Goal: Information Seeking & Learning: Learn about a topic

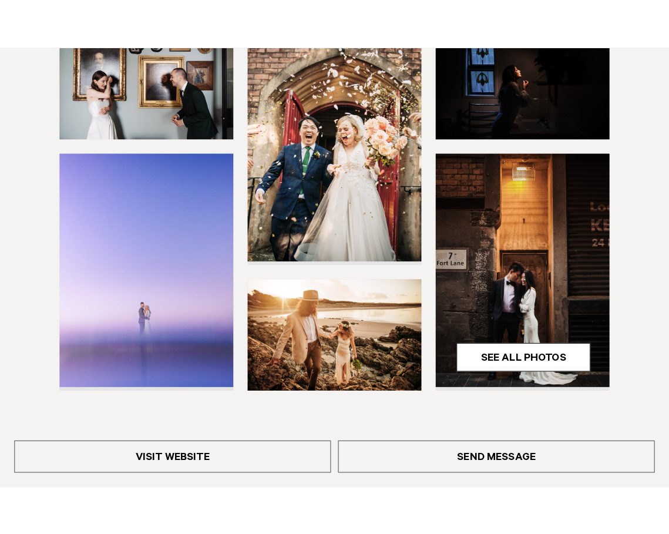
scroll to position [280, 0]
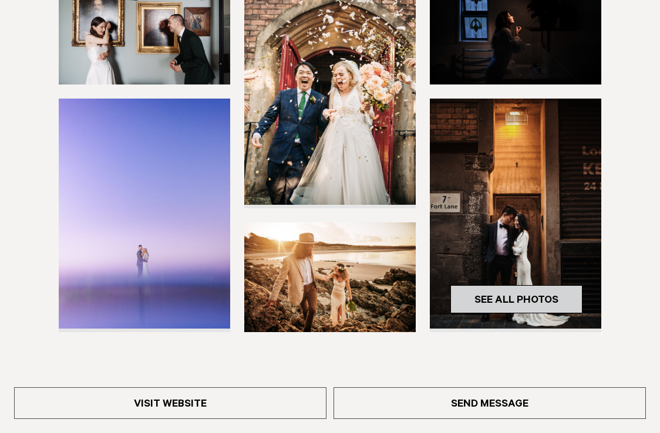
click at [518, 293] on link "See All Photos" at bounding box center [517, 299] width 132 height 28
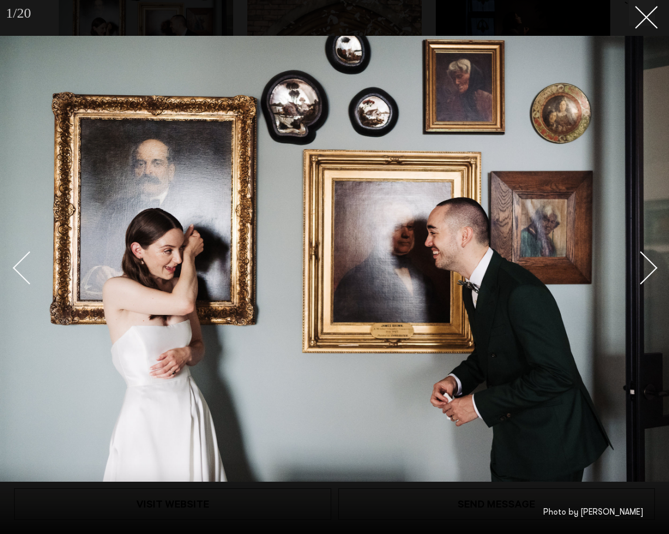
click at [656, 261] on img at bounding box center [334, 259] width 669 height 446
click at [653, 266] on div "Next slide" at bounding box center [640, 267] width 33 height 33
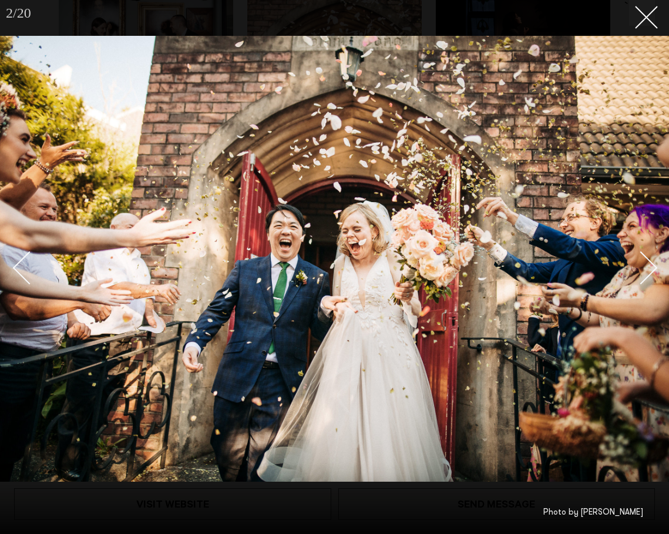
click at [653, 266] on div "Next slide" at bounding box center [640, 267] width 33 height 33
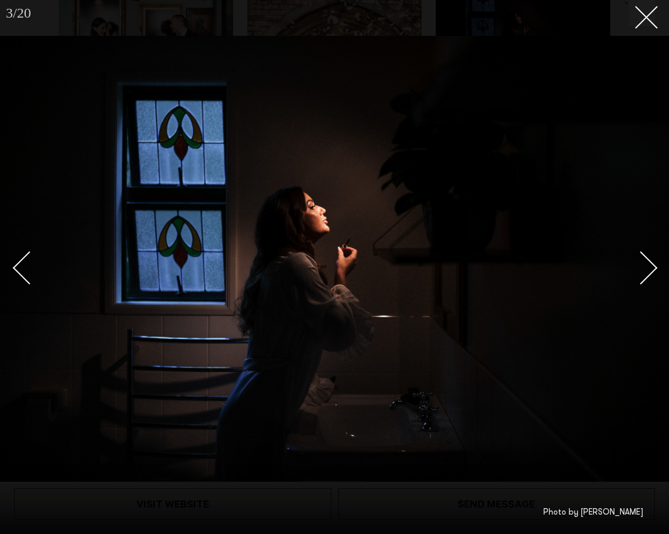
click at [653, 266] on div "Next slide" at bounding box center [640, 267] width 33 height 33
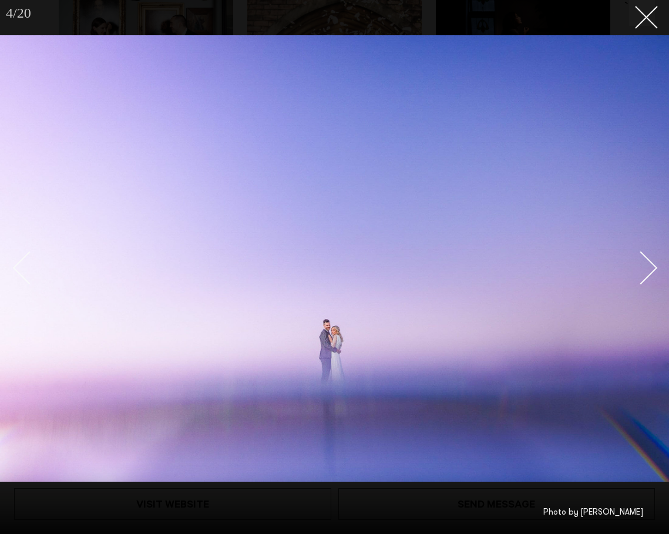
click at [653, 266] on div "Next slide" at bounding box center [640, 267] width 33 height 33
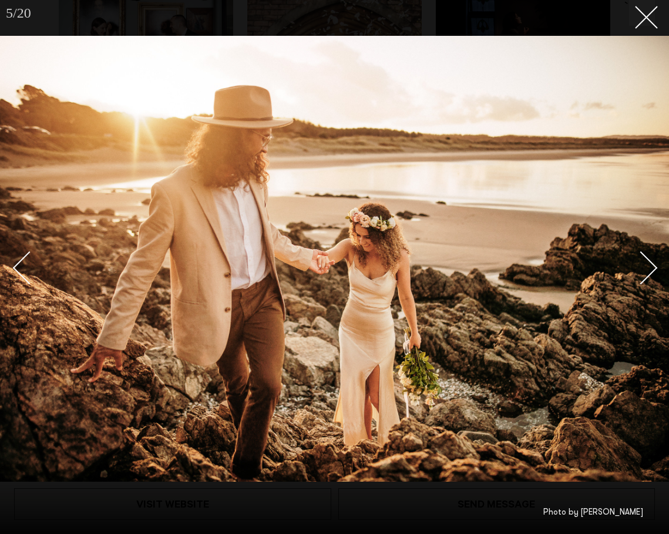
click at [653, 266] on div "Next slide" at bounding box center [640, 267] width 33 height 33
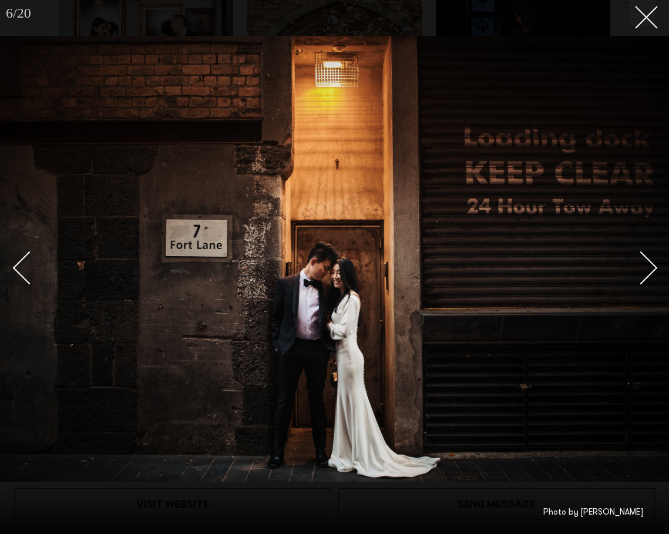
click at [653, 266] on div "Next slide" at bounding box center [640, 267] width 33 height 33
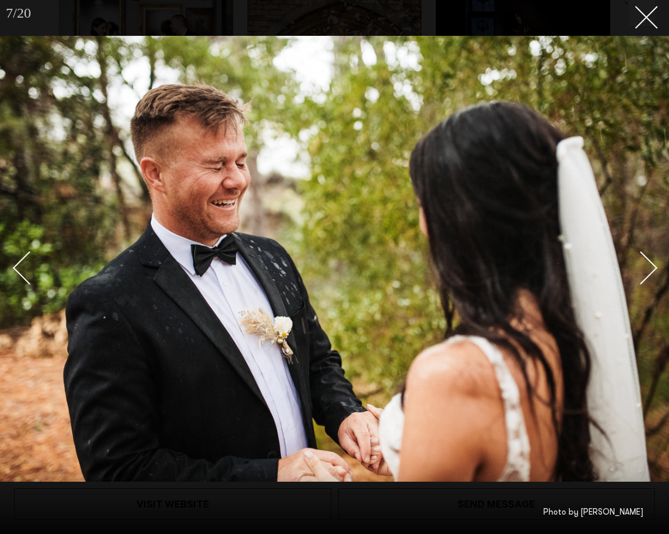
click at [653, 266] on div "Next slide" at bounding box center [640, 267] width 33 height 33
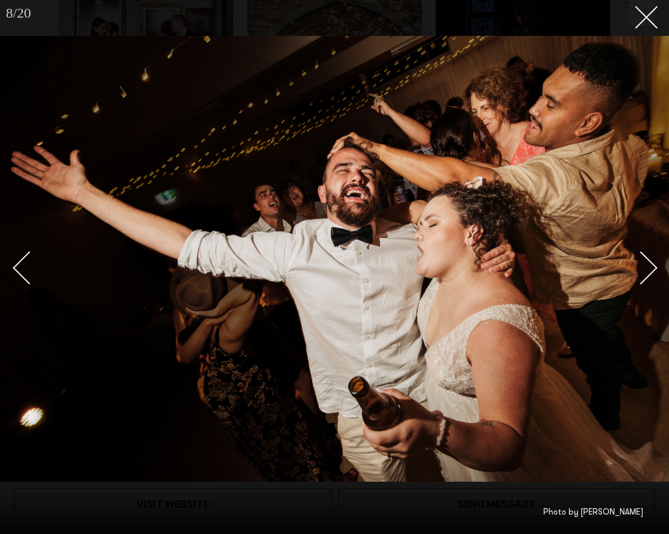
click at [653, 266] on div "Next slide" at bounding box center [640, 267] width 33 height 33
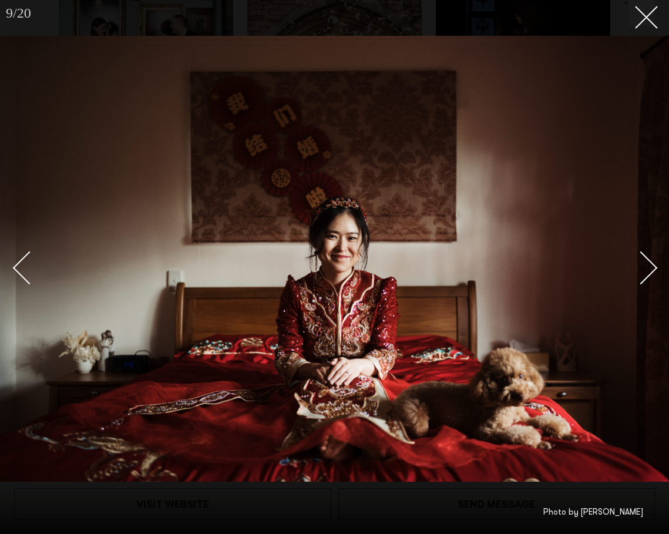
click at [653, 266] on div "Next slide" at bounding box center [640, 267] width 33 height 33
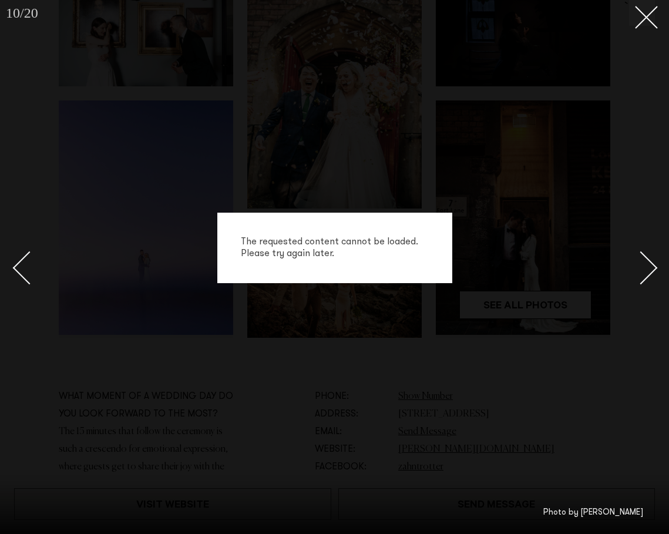
click at [650, 260] on div "Next slide" at bounding box center [640, 267] width 33 height 33
click at [644, 263] on div "Next slide" at bounding box center [640, 267] width 33 height 33
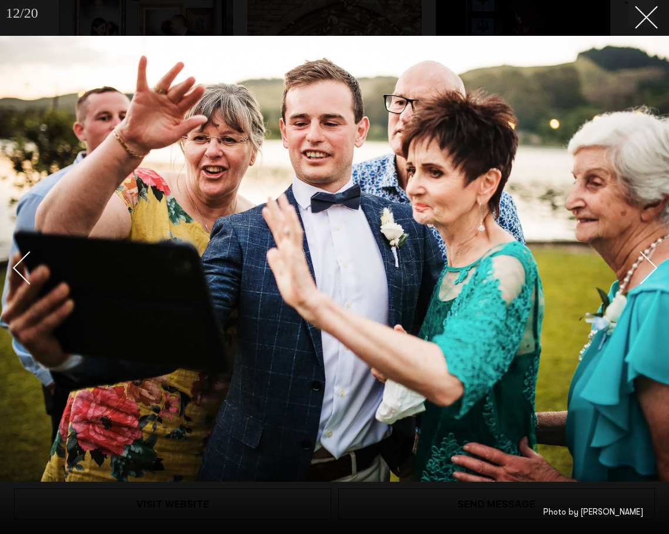
click at [654, 271] on link at bounding box center [634, 267] width 41 height 59
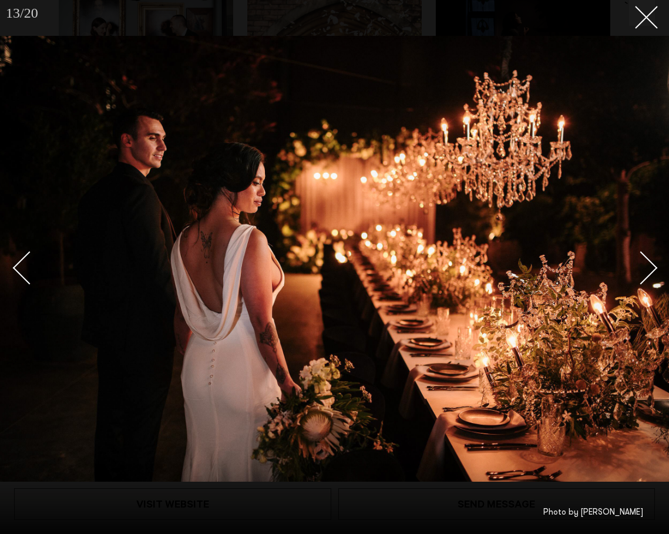
click at [654, 273] on link at bounding box center [634, 267] width 41 height 59
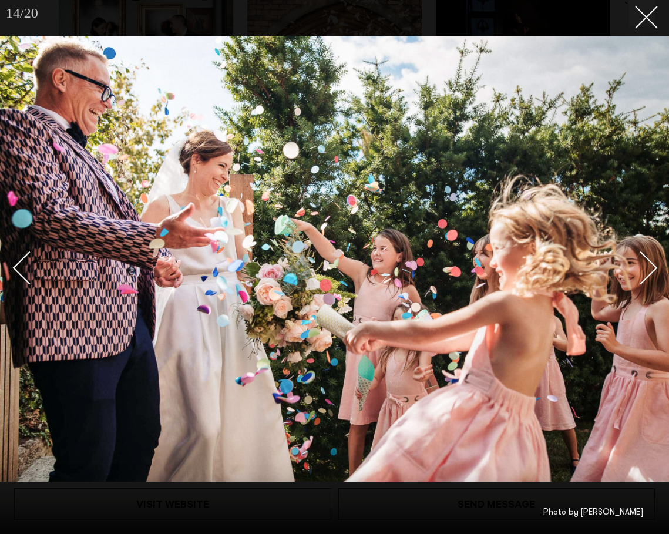
click at [651, 267] on div "Next slide" at bounding box center [640, 267] width 33 height 33
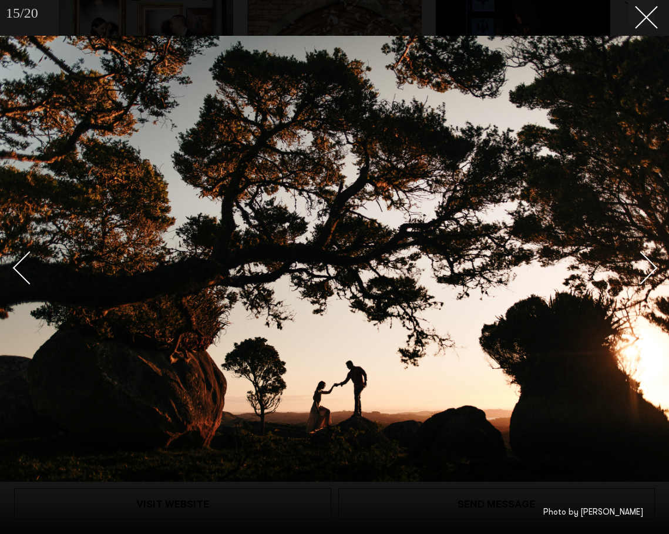
click at [651, 267] on div "Next slide" at bounding box center [640, 267] width 33 height 33
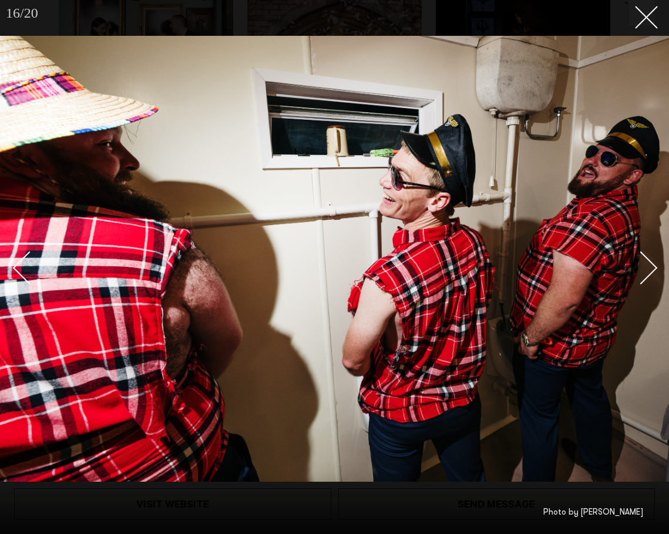
click at [651, 265] on div "Next slide" at bounding box center [640, 267] width 33 height 33
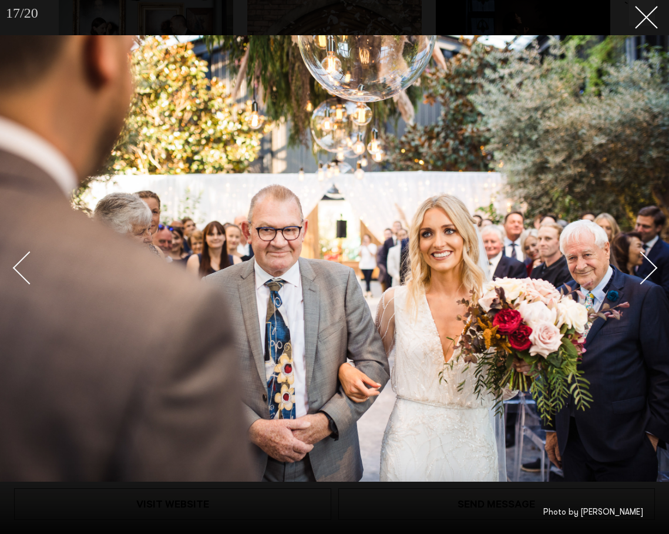
click at [650, 264] on div "Next slide" at bounding box center [640, 267] width 33 height 33
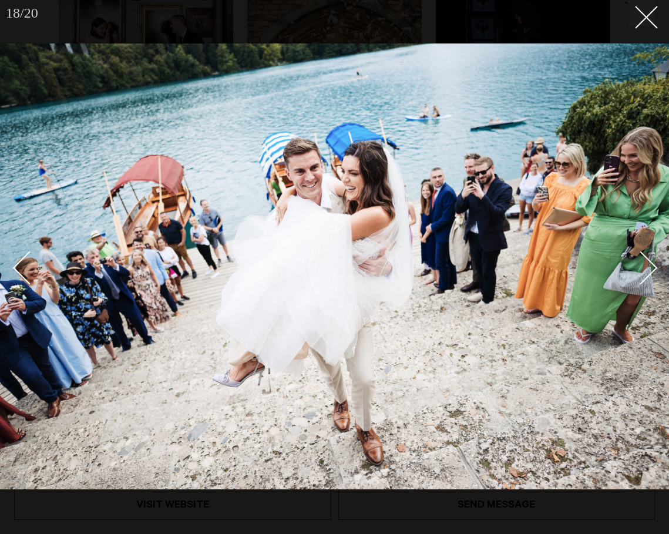
click at [650, 264] on div "Next slide" at bounding box center [640, 267] width 33 height 33
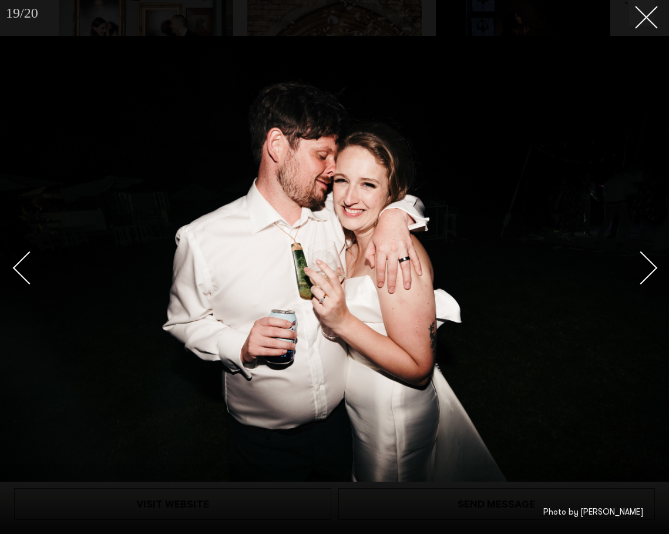
click at [650, 264] on div "Next slide" at bounding box center [640, 267] width 33 height 33
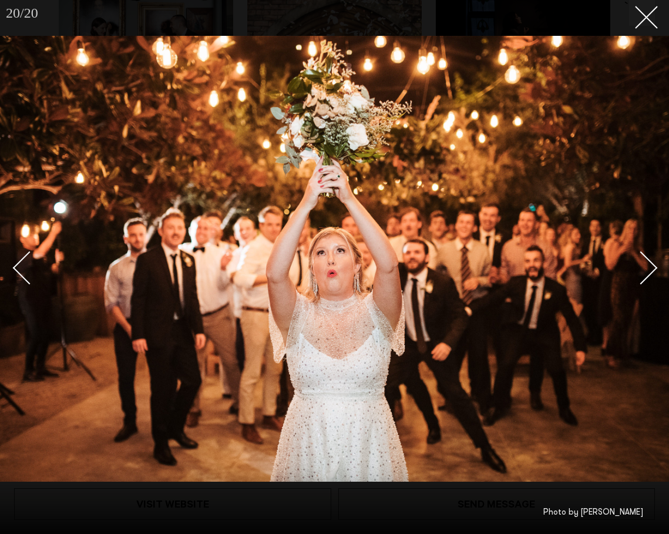
click at [650, 264] on div "Next slide" at bounding box center [640, 267] width 33 height 33
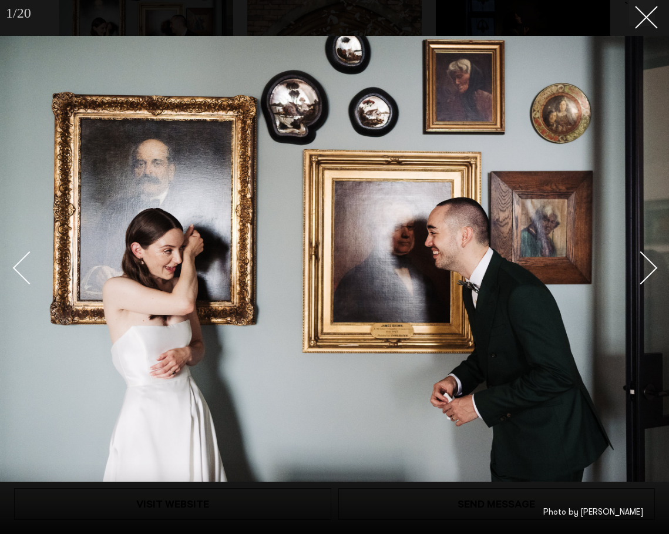
click at [650, 264] on div "Next slide" at bounding box center [640, 267] width 33 height 33
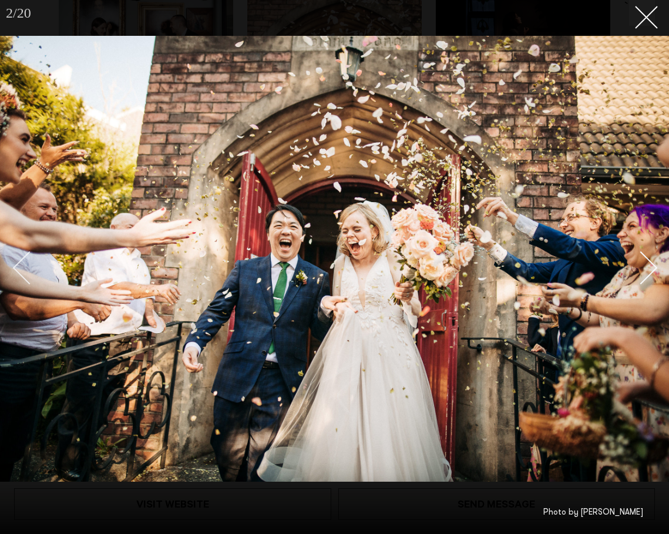
click at [17, 267] on div "Previous slide" at bounding box center [29, 267] width 33 height 33
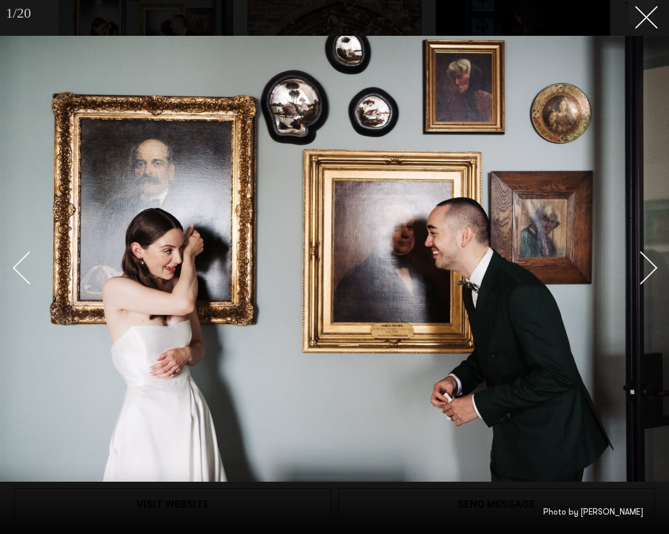
click at [653, 267] on div "Next slide" at bounding box center [640, 267] width 33 height 33
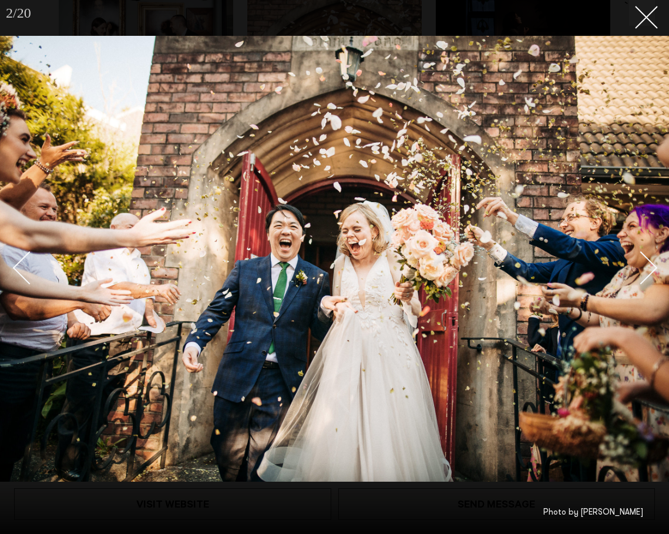
click at [653, 267] on div "Next slide" at bounding box center [640, 267] width 33 height 33
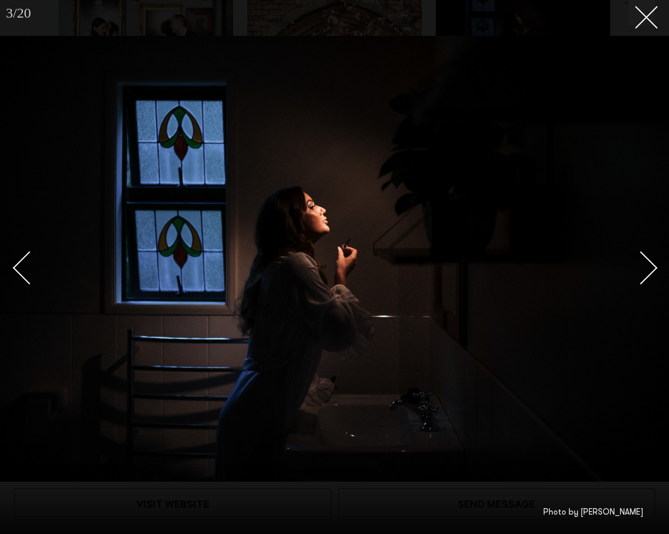
click at [653, 267] on div "Next slide" at bounding box center [640, 267] width 33 height 33
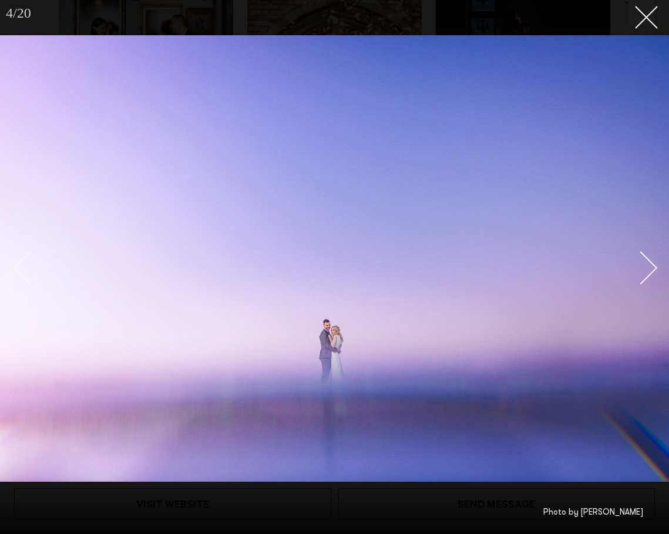
click at [653, 267] on div "Next slide" at bounding box center [640, 267] width 33 height 33
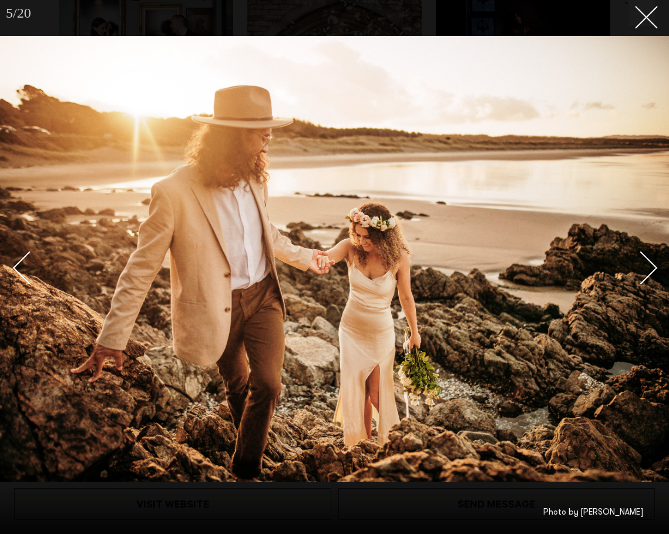
click at [653, 267] on div "Next slide" at bounding box center [640, 267] width 33 height 33
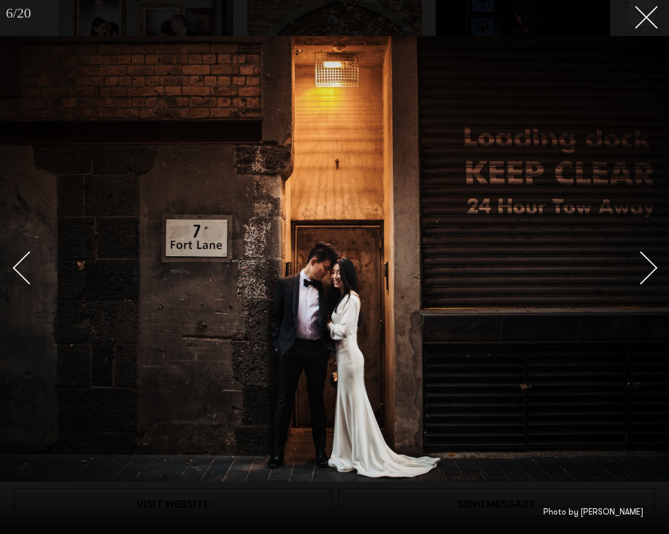
click at [653, 267] on div "Next slide" at bounding box center [640, 267] width 33 height 33
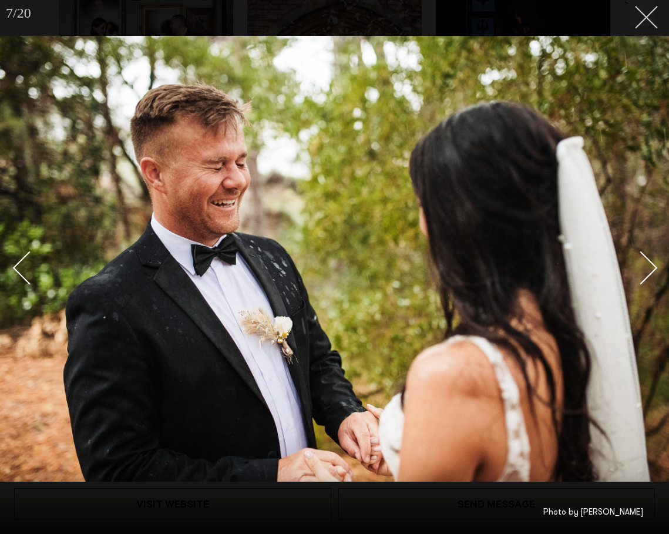
click at [647, 21] on button at bounding box center [642, 13] width 26 height 26
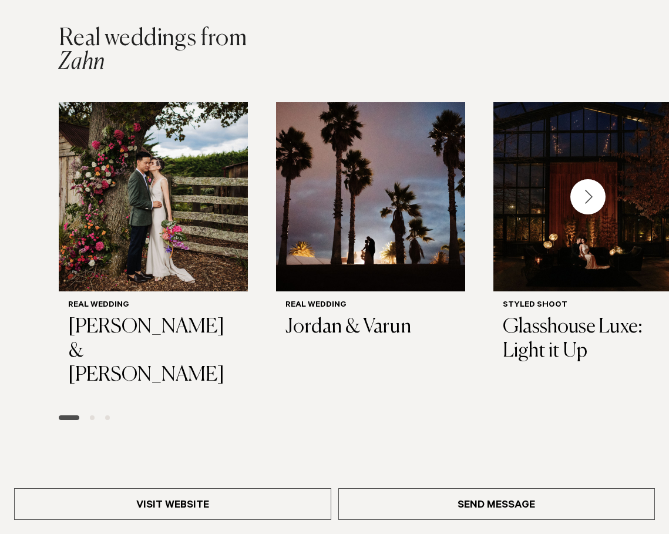
scroll to position [1718, 0]
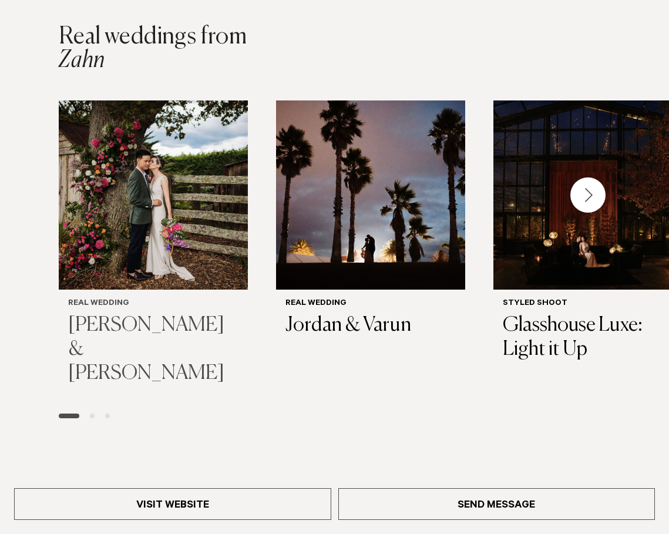
click at [140, 221] on img "1 / 8" at bounding box center [153, 194] width 189 height 189
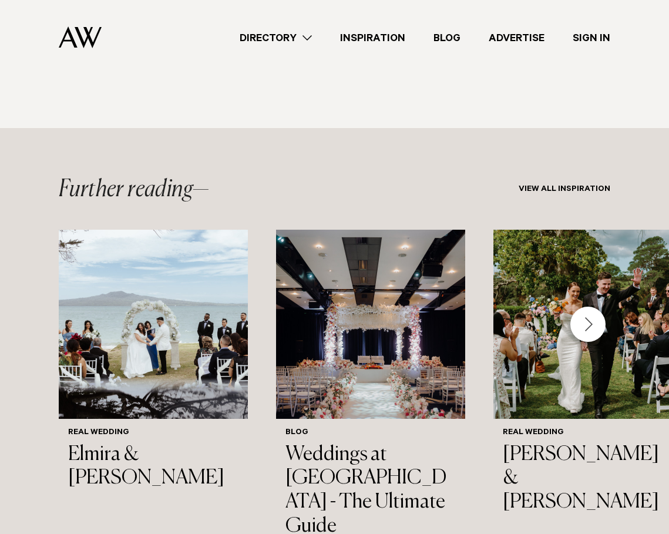
scroll to position [13230, 0]
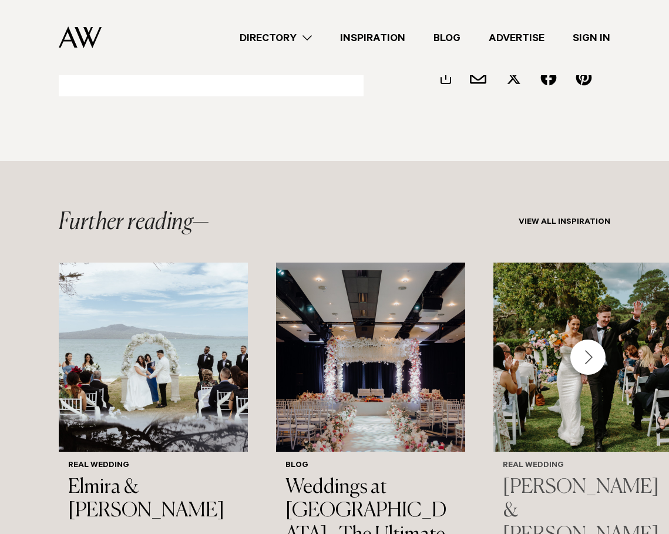
click at [550, 476] on h3 "[PERSON_NAME] & [PERSON_NAME]" at bounding box center [588, 512] width 170 height 72
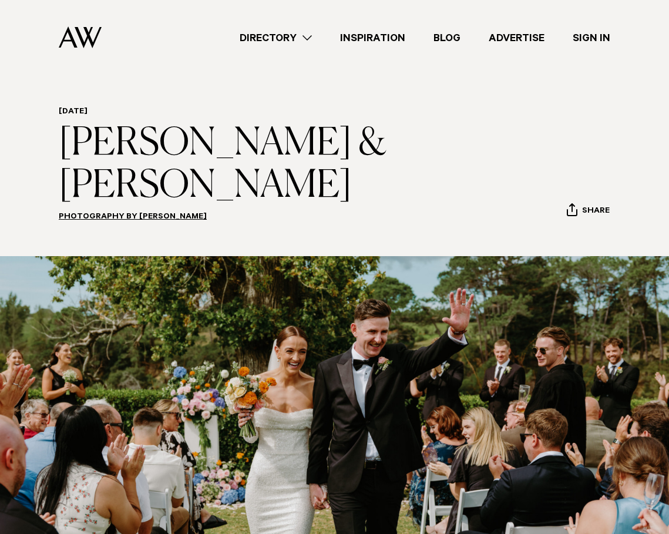
scroll to position [19, 0]
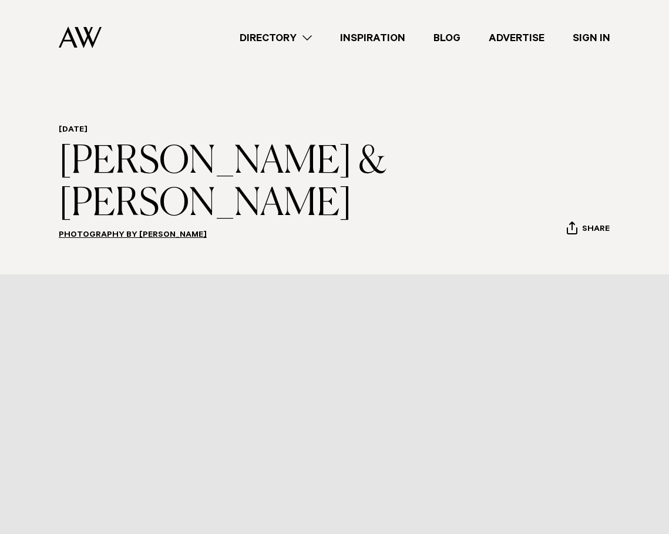
scroll to position [13230, 0]
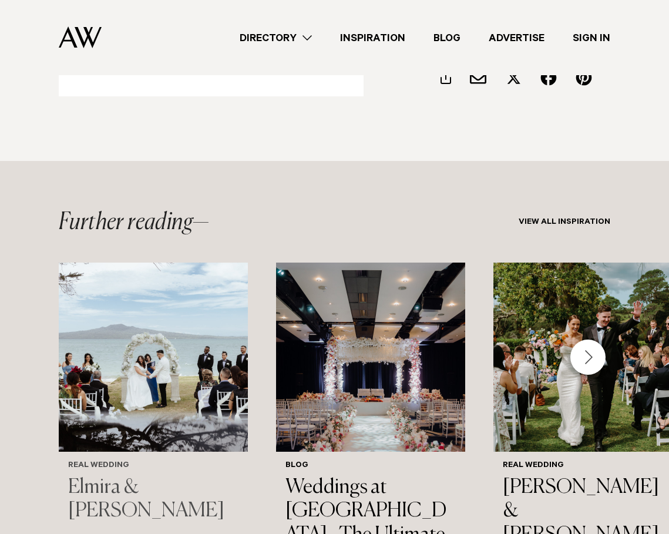
click at [102, 476] on h3 "Elmira & [PERSON_NAME]" at bounding box center [153, 500] width 170 height 48
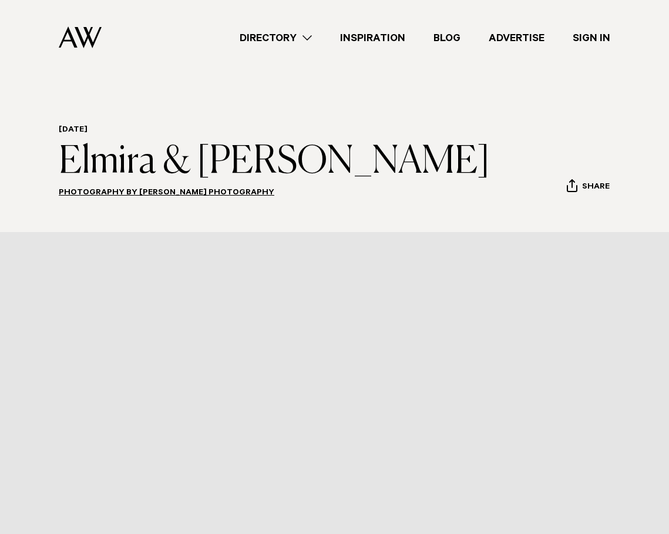
scroll to position [160, 0]
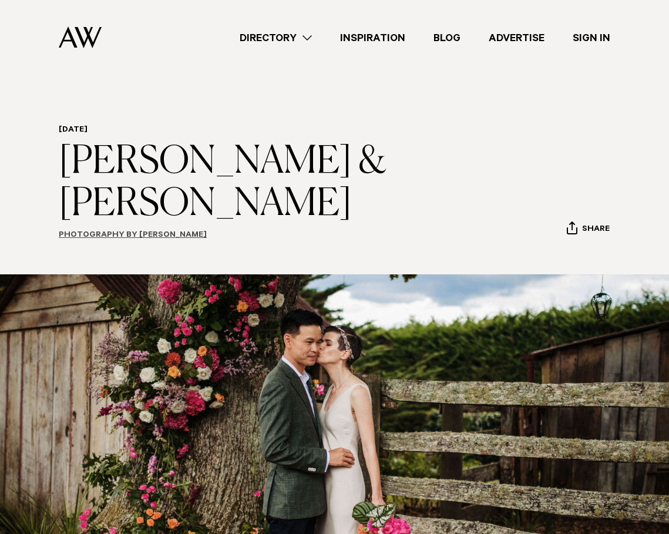
click at [109, 231] on link "Photography by Zahn" at bounding box center [133, 235] width 148 height 9
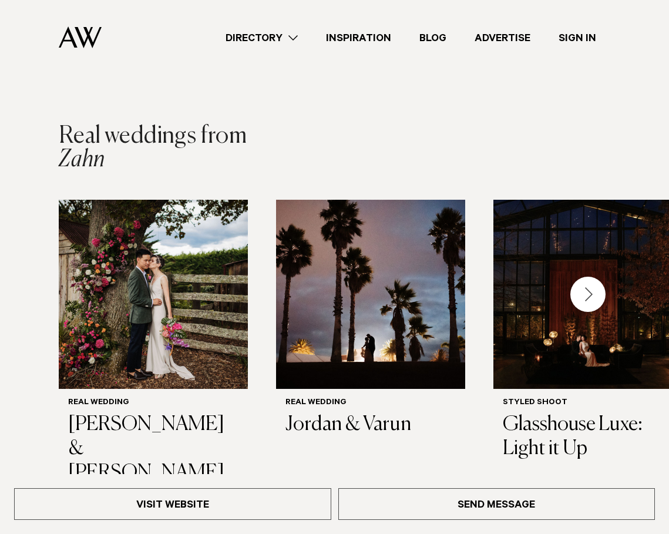
scroll to position [1612, 0]
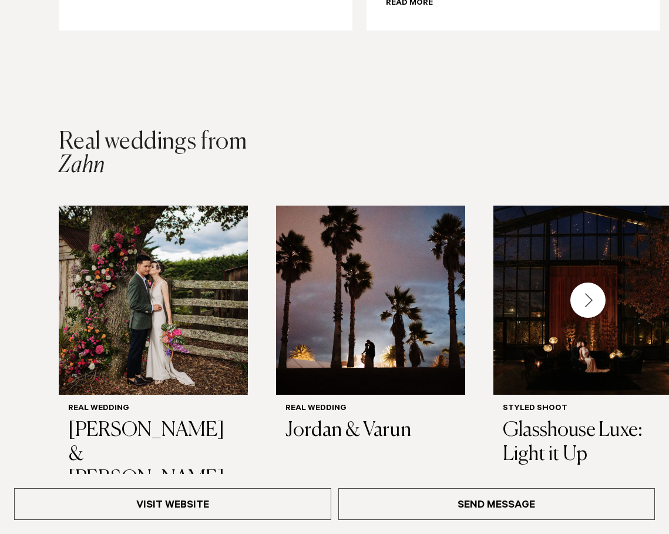
click at [593, 283] on div "Next slide" at bounding box center [587, 300] width 35 height 35
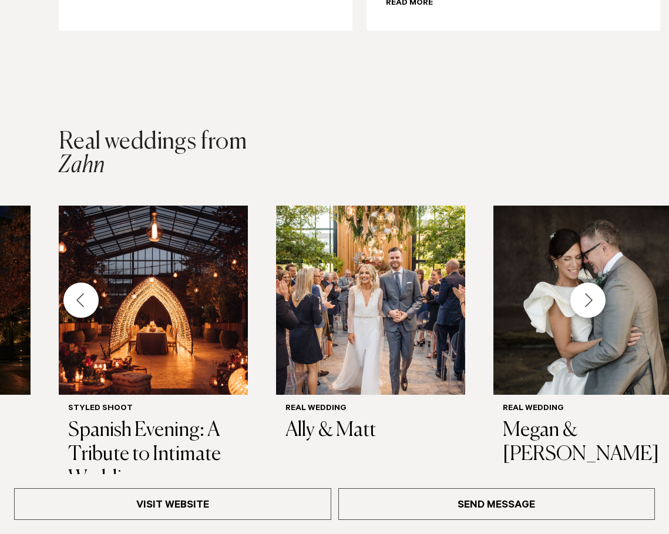
click at [587, 283] on div "Next slide" at bounding box center [587, 300] width 35 height 35
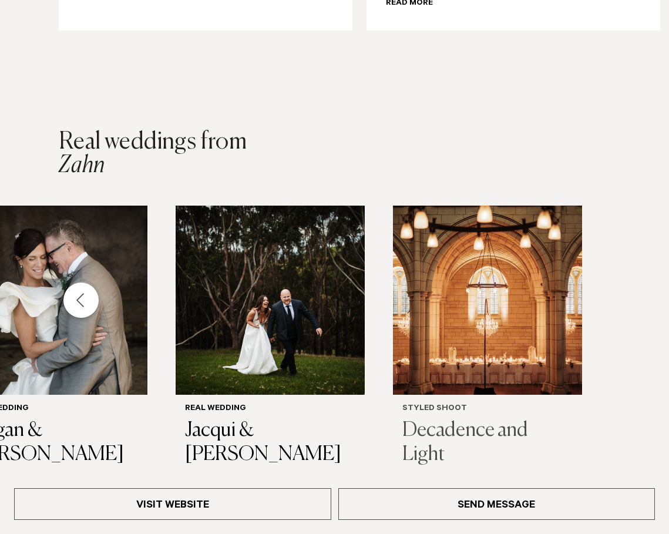
click at [435, 404] on div "Styled Shoot Decadence and Light" at bounding box center [487, 435] width 170 height 62
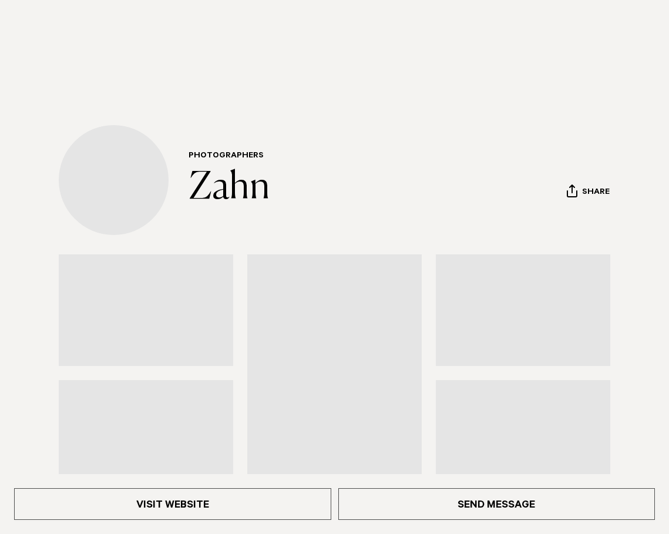
scroll to position [1612, 0]
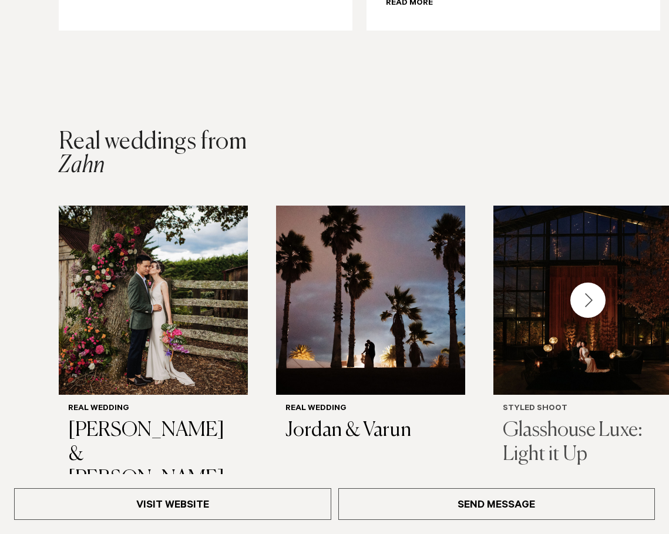
click at [535, 345] on img "3 / 8" at bounding box center [587, 300] width 189 height 189
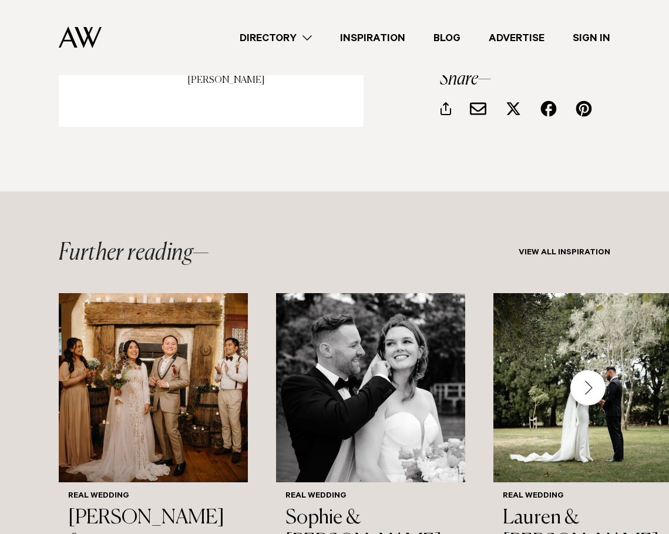
scroll to position [5761, 0]
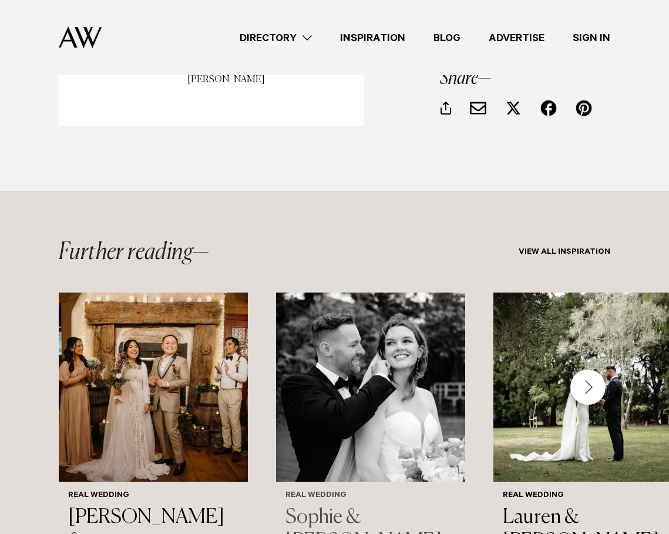
click at [350, 506] on h3 "Sophie & [PERSON_NAME]" at bounding box center [370, 530] width 170 height 48
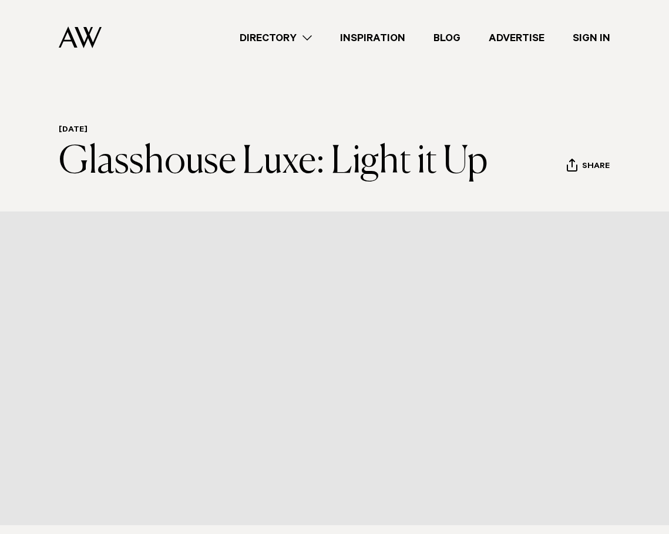
scroll to position [5761, 0]
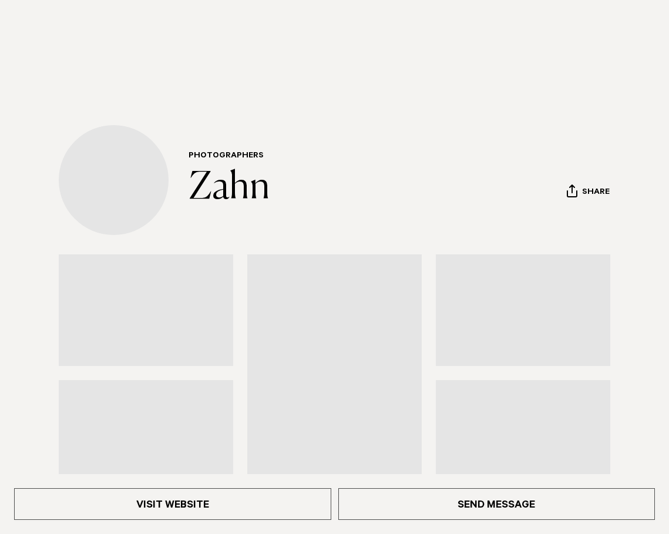
scroll to position [1612, 0]
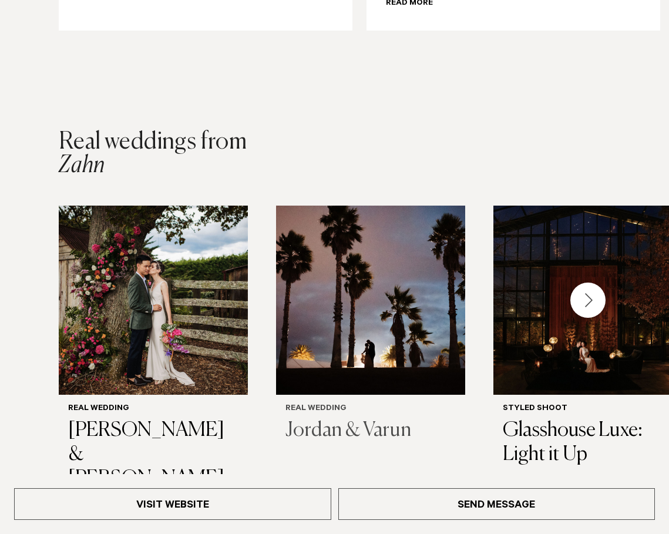
click at [318, 404] on h6 "Real Wedding" at bounding box center [370, 409] width 170 height 10
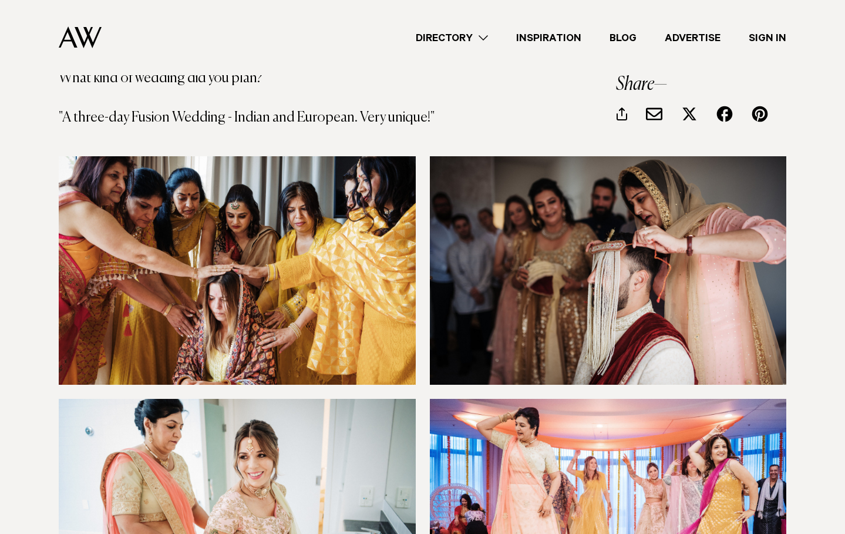
scroll to position [5175, 0]
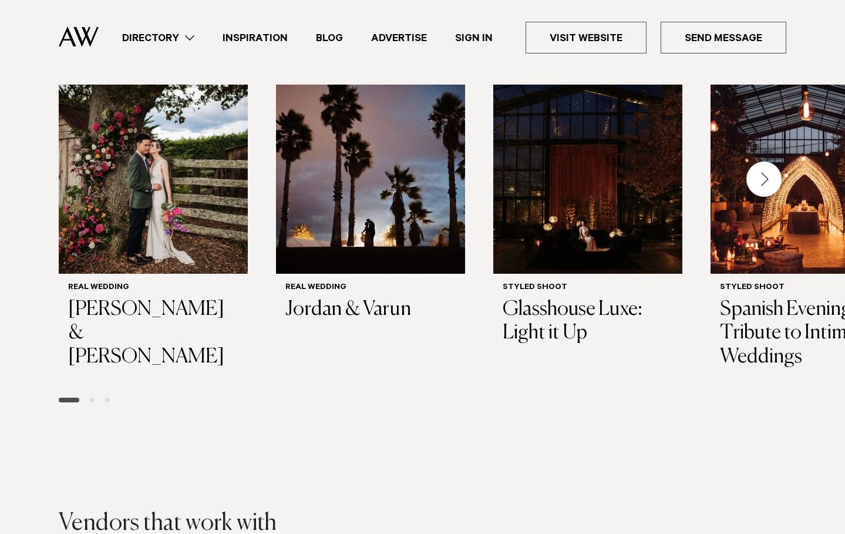
scroll to position [1652, 0]
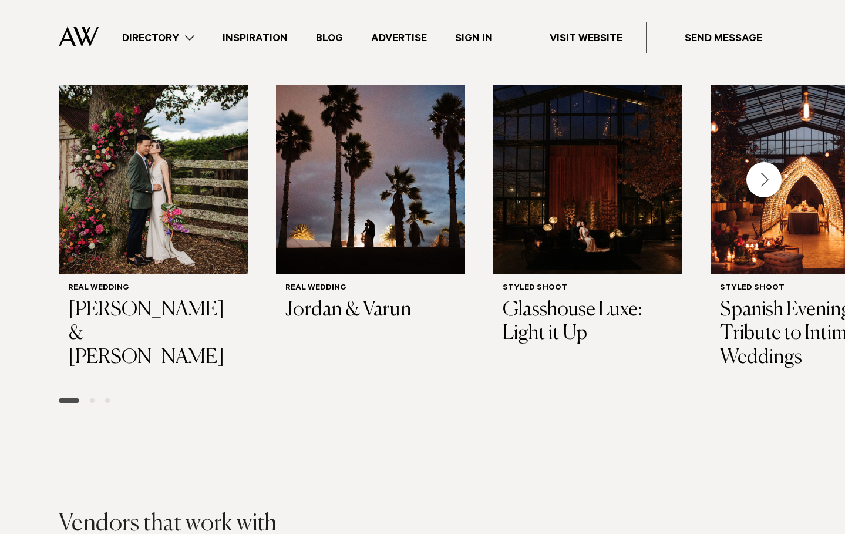
click at [769, 173] on div "Next slide" at bounding box center [764, 179] width 35 height 35
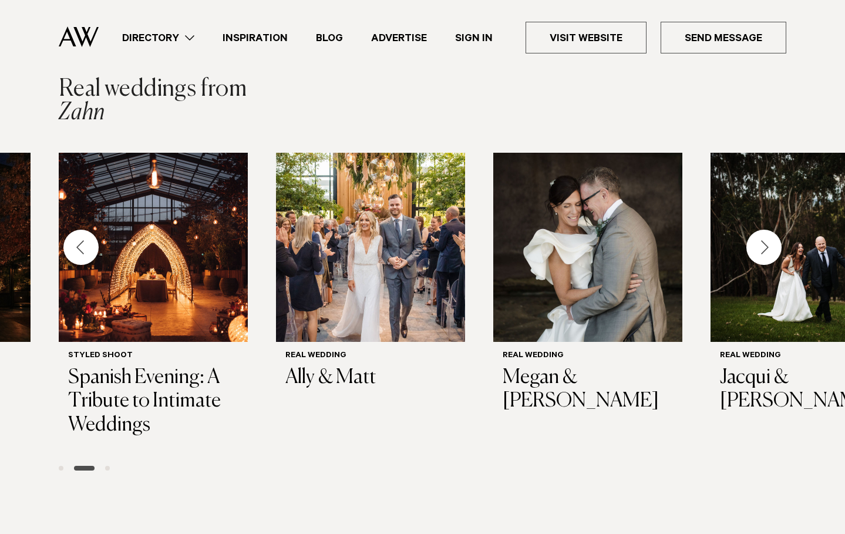
scroll to position [1584, 0]
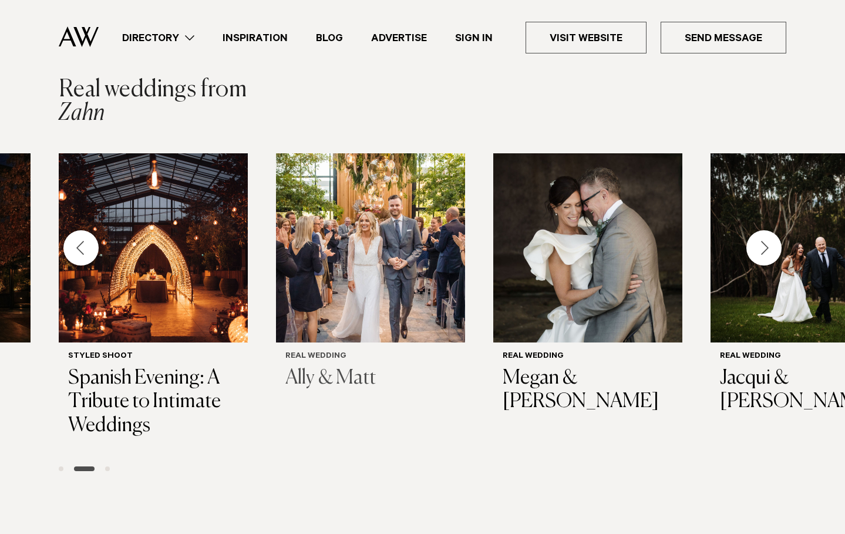
click at [330, 370] on h3 "Ally & Matt" at bounding box center [370, 379] width 170 height 24
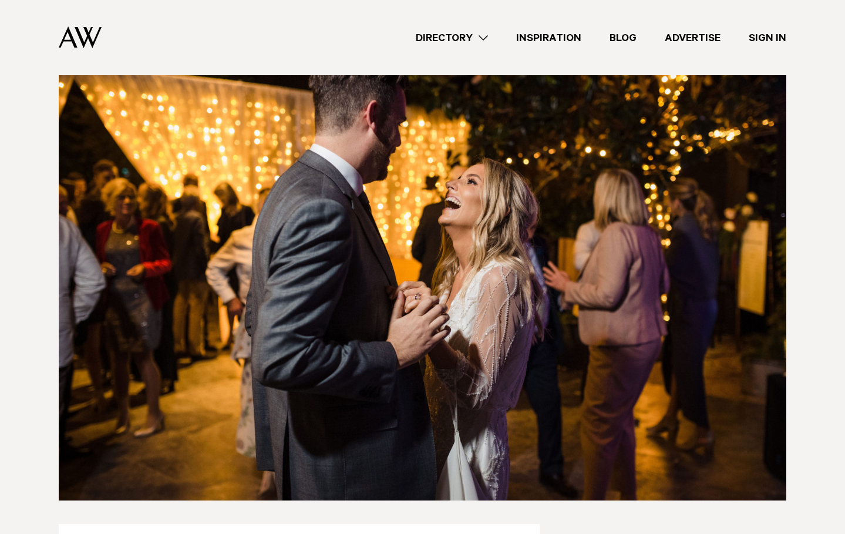
scroll to position [8574, 0]
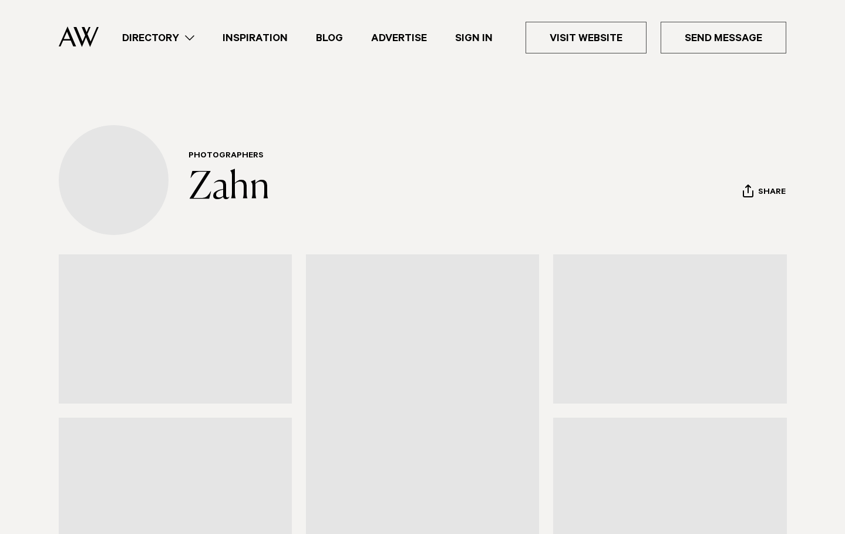
scroll to position [1584, 0]
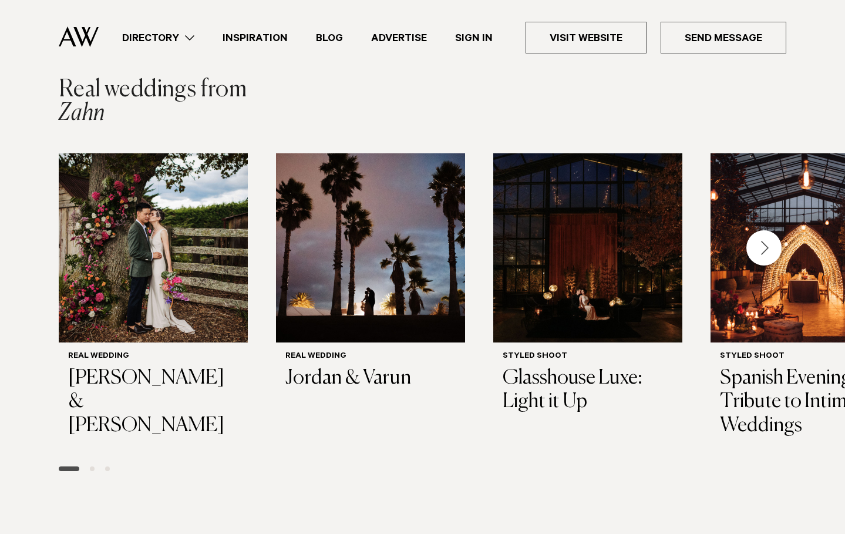
click at [768, 237] on div "Next slide" at bounding box center [764, 247] width 35 height 35
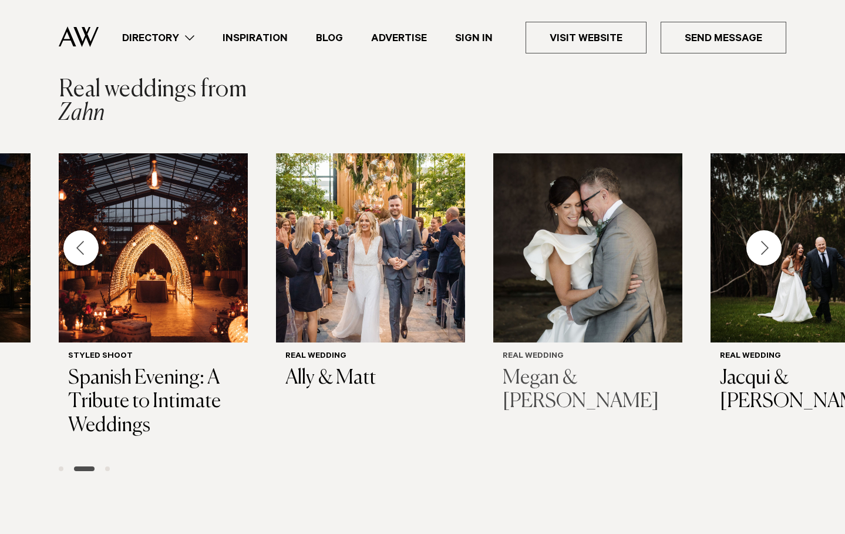
click at [542, 371] on h3 "Megan & [PERSON_NAME]" at bounding box center [588, 391] width 170 height 48
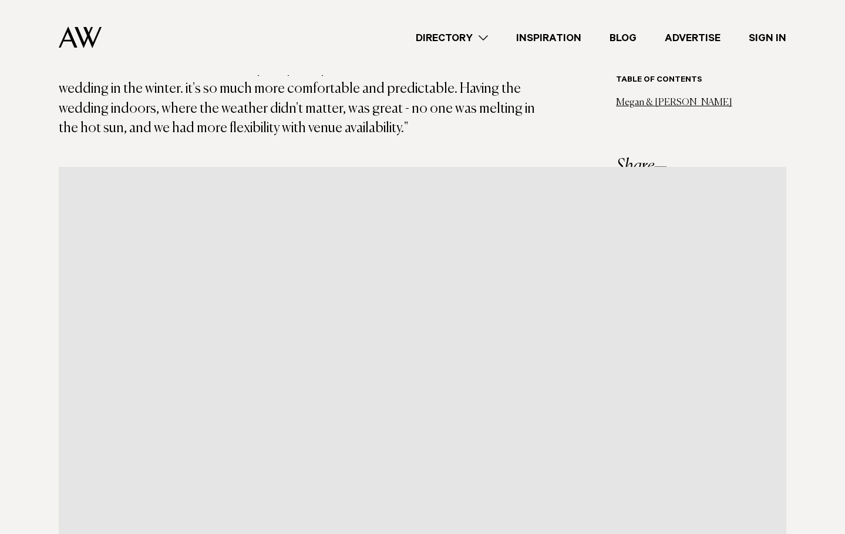
scroll to position [7464, 0]
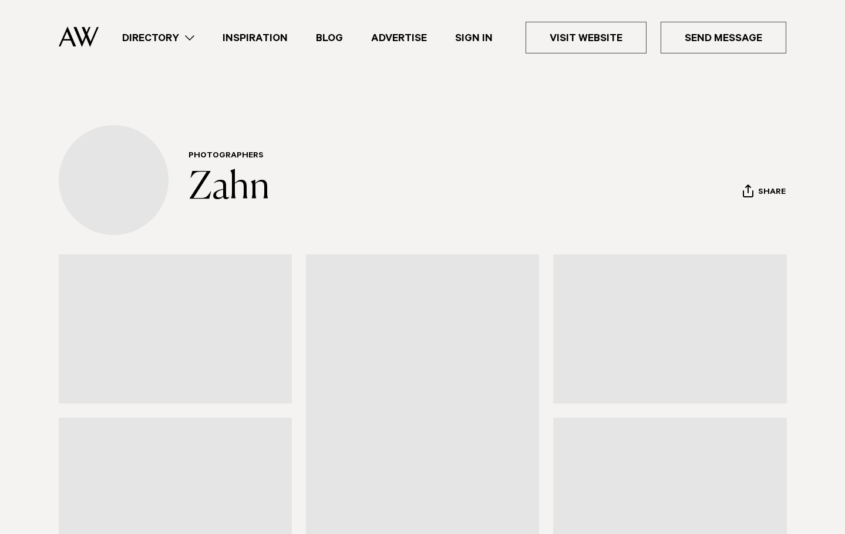
scroll to position [1584, 0]
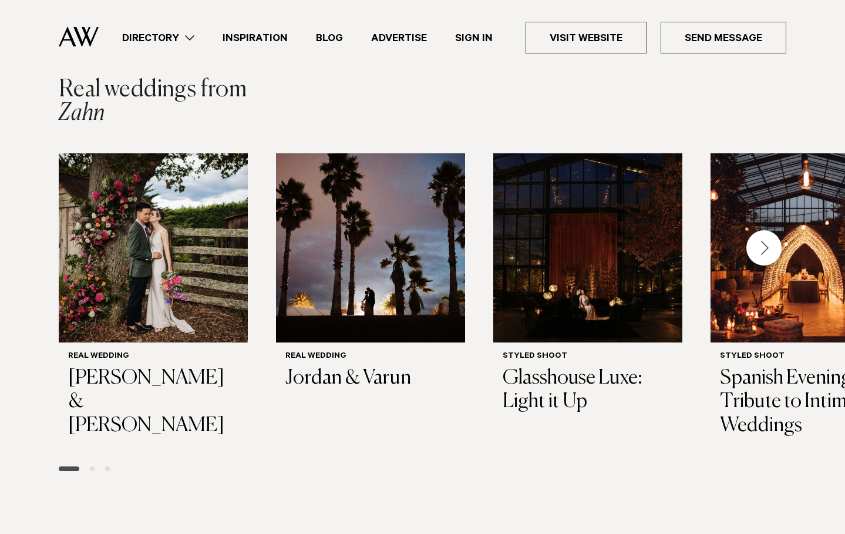
click at [768, 246] on div "Next slide" at bounding box center [764, 247] width 35 height 35
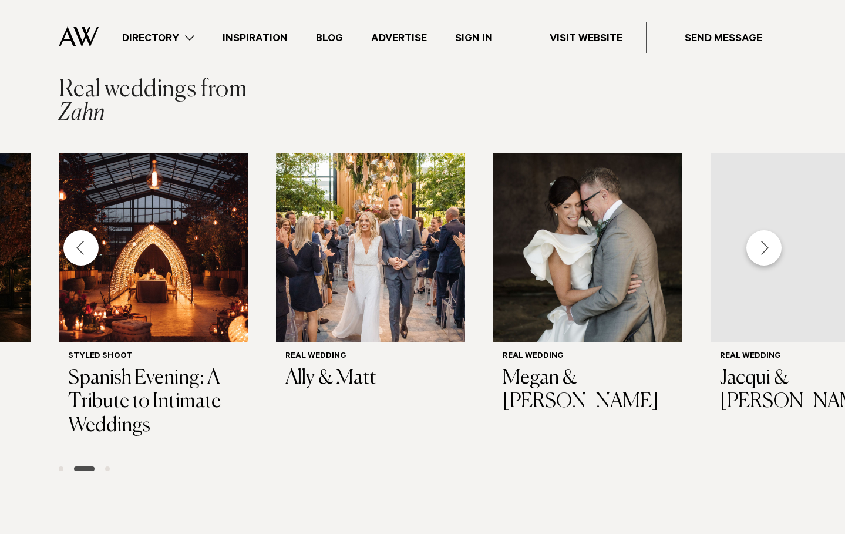
click at [768, 246] on div "Next slide" at bounding box center [764, 247] width 35 height 35
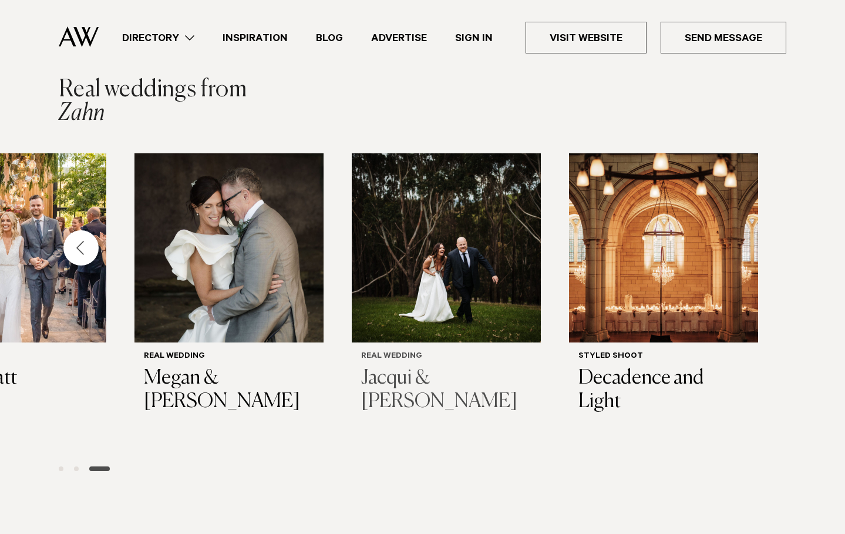
click at [433, 367] on h3 "Jacqui & [PERSON_NAME]" at bounding box center [446, 391] width 170 height 48
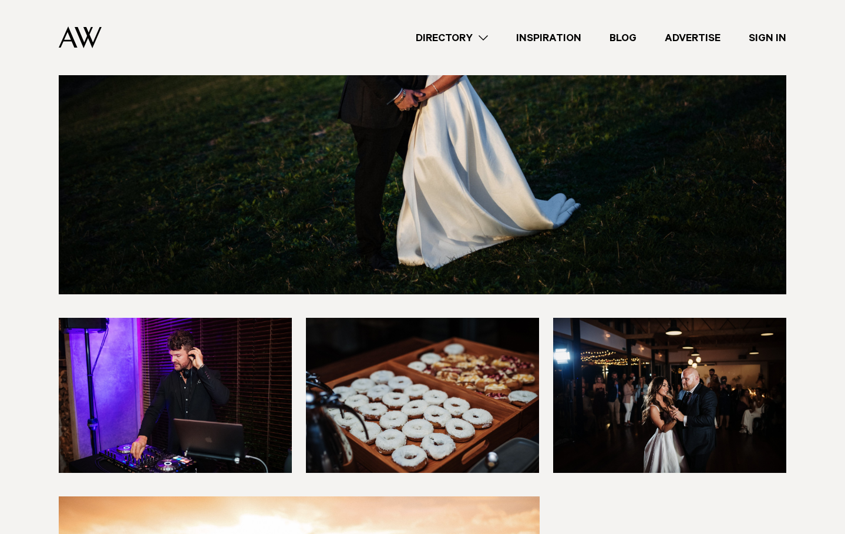
scroll to position [5722, 0]
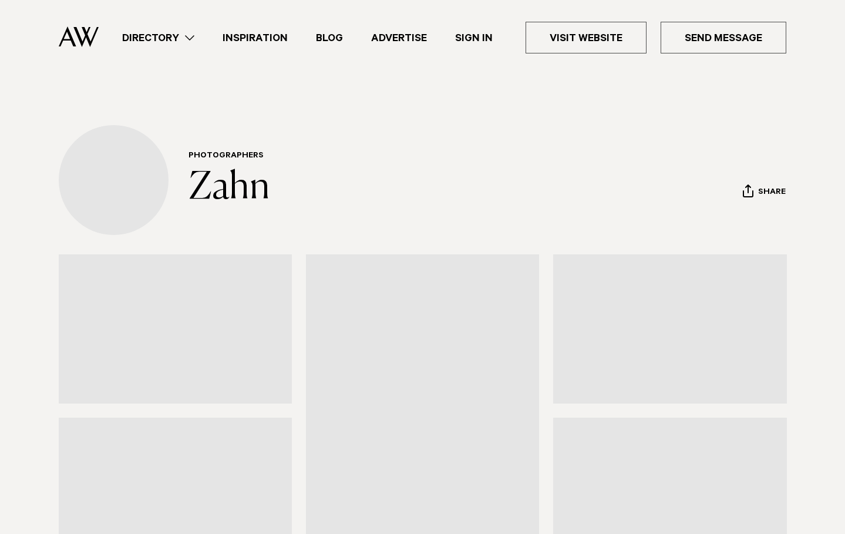
scroll to position [1584, 0]
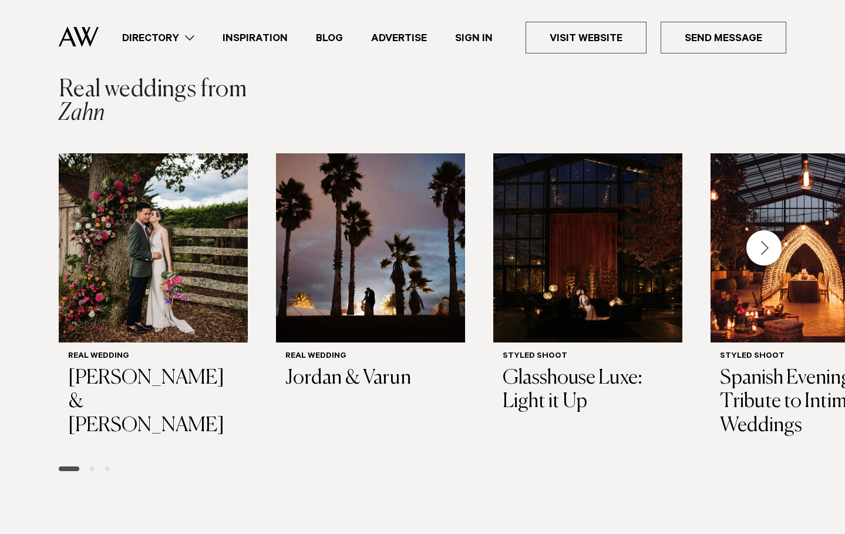
click at [776, 242] on div "Next slide" at bounding box center [764, 247] width 35 height 35
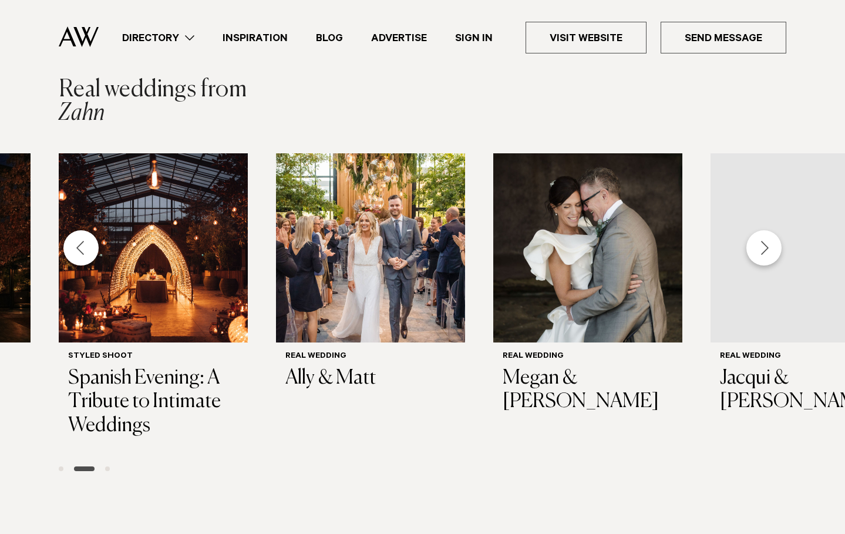
click at [776, 241] on div "Next slide" at bounding box center [764, 247] width 35 height 35
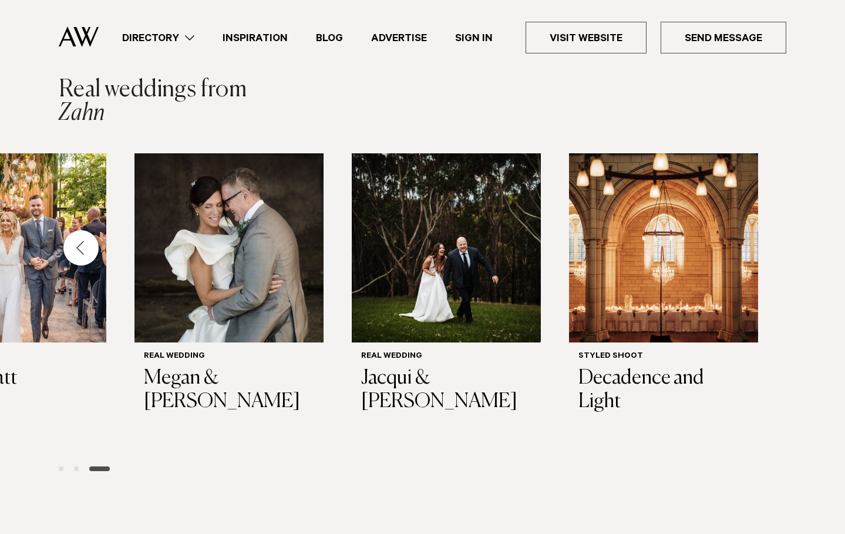
click at [85, 247] on div "Previous slide" at bounding box center [80, 247] width 35 height 35
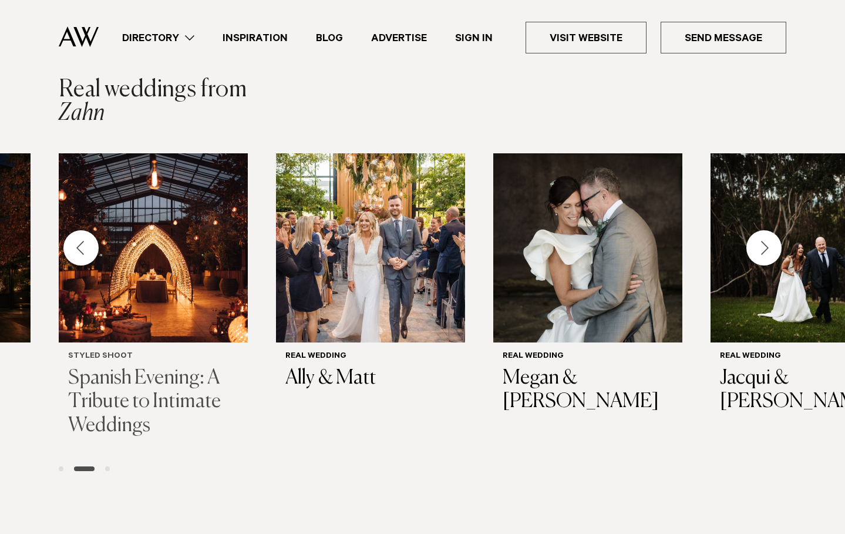
click at [104, 384] on h3 "Spanish Evening: A Tribute to Intimate Weddings" at bounding box center [153, 403] width 170 height 72
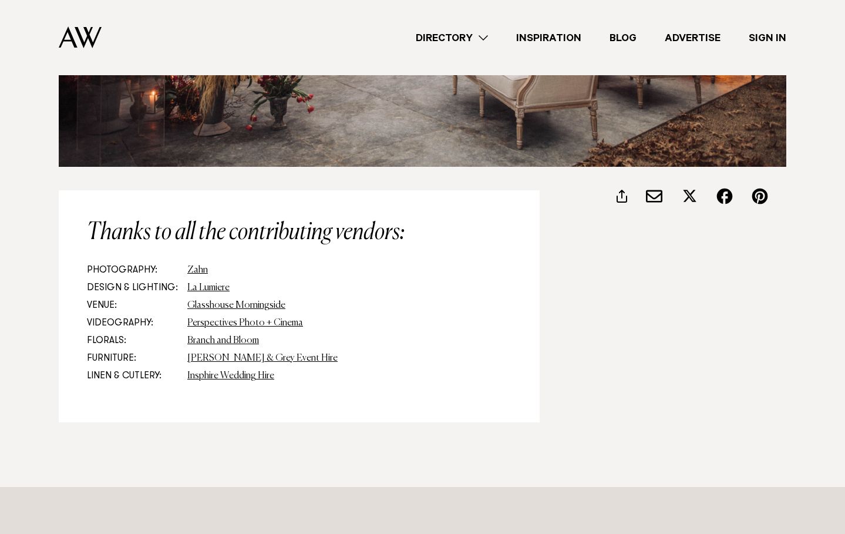
scroll to position [4063, 0]
